Goal: Navigation & Orientation: Find specific page/section

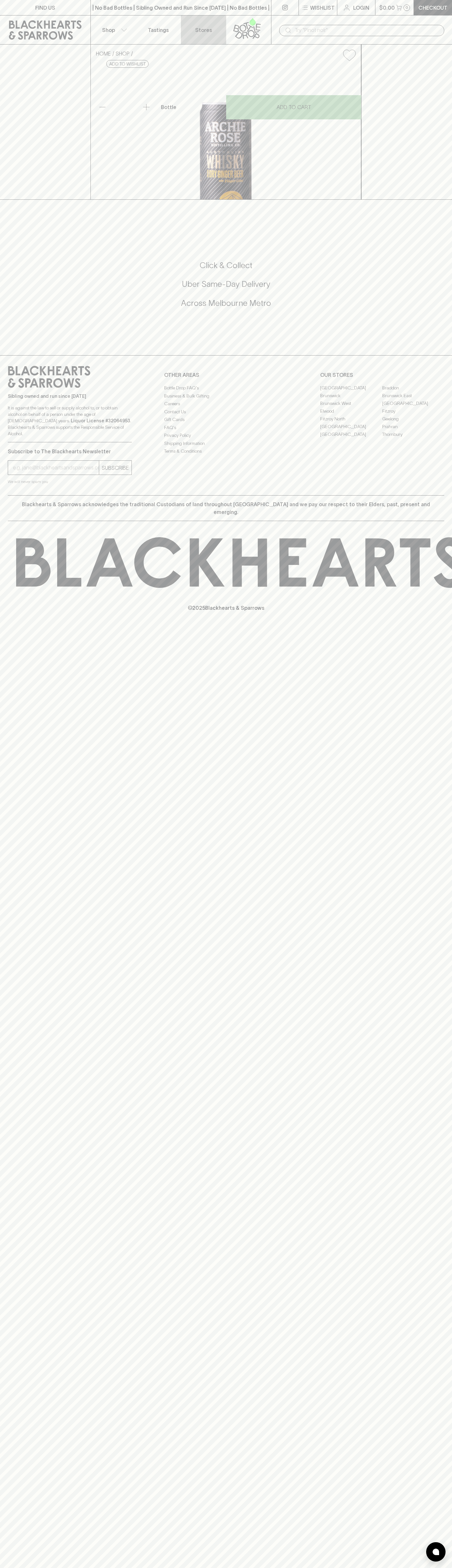
click at [206, 17] on link "Stores" at bounding box center [203, 30] width 45 height 29
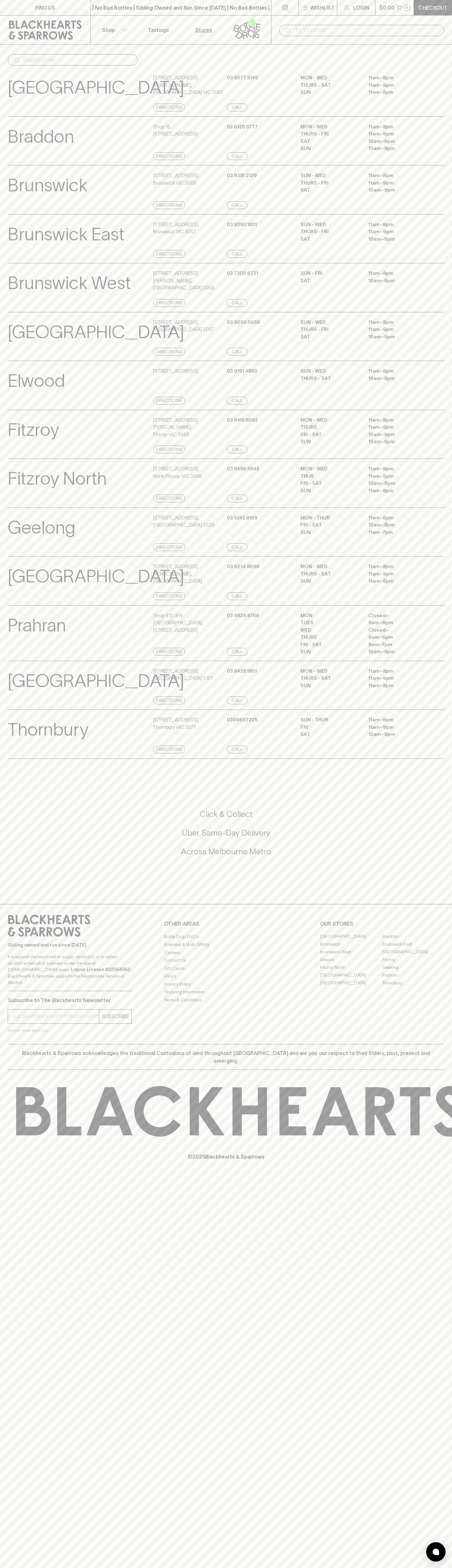
click at [171, 1568] on html "FIND US | No Bad Bottles | Sibling Owned and Run Since 2006 | No Bad Bottles | …" at bounding box center [226, 784] width 452 height 1568
click at [28, 1034] on div "SUBSCRIBE We will never spam you" at bounding box center [69, 1021] width 124 height 25
